Goal: Browse casually

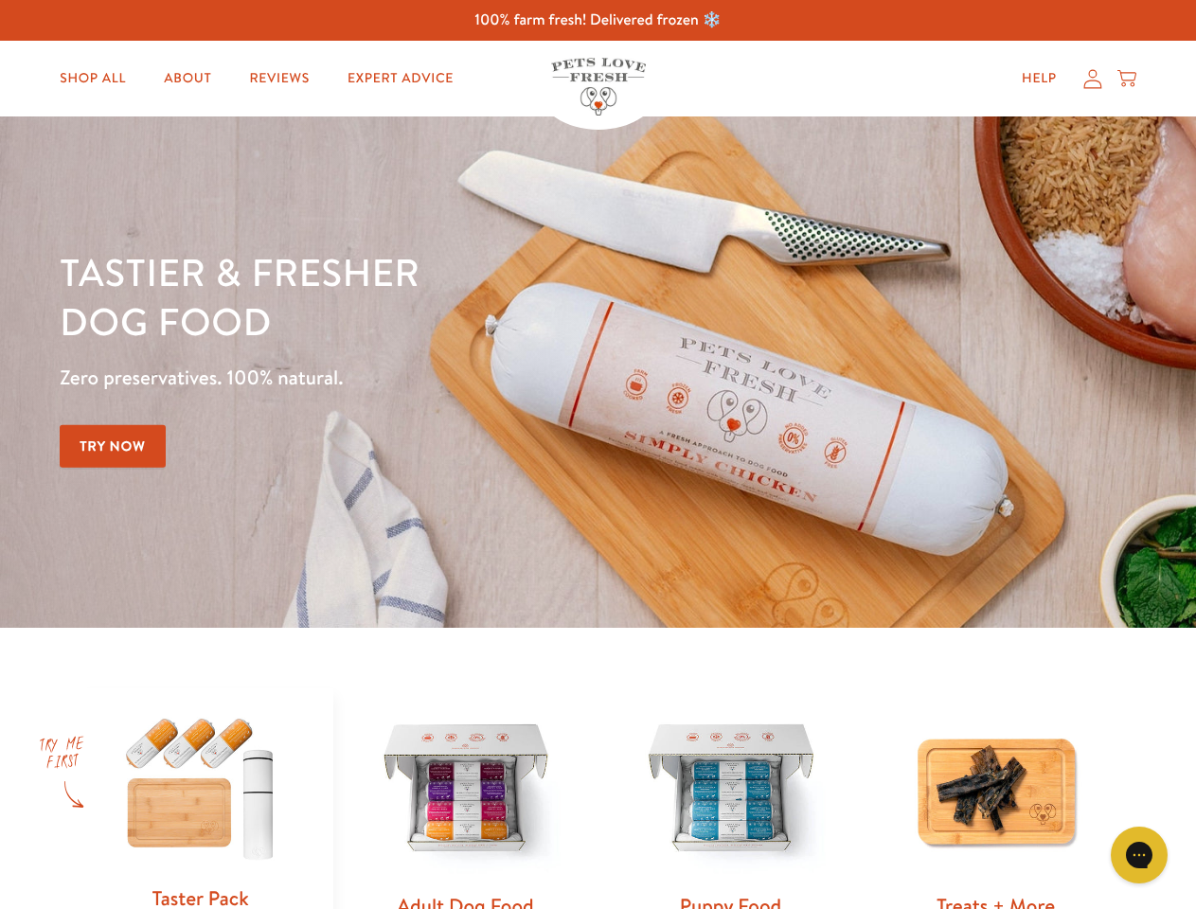
click at [598, 455] on div "Tastier & fresher dog food Zero preservatives. 100% natural. Try Now" at bounding box center [419, 372] width 718 height 250
click at [1140, 855] on icon "Gorgias live chat" at bounding box center [1139, 855] width 18 height 18
